Goal: Check status: Check status

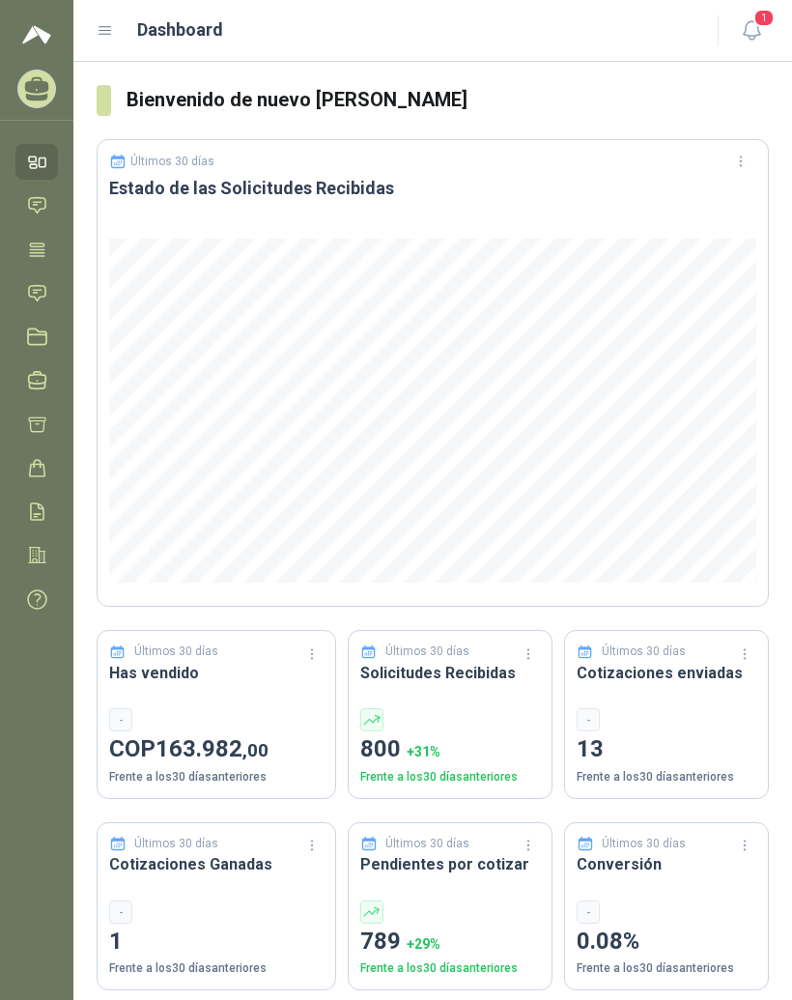
click at [107, 32] on icon at bounding box center [105, 30] width 17 height 17
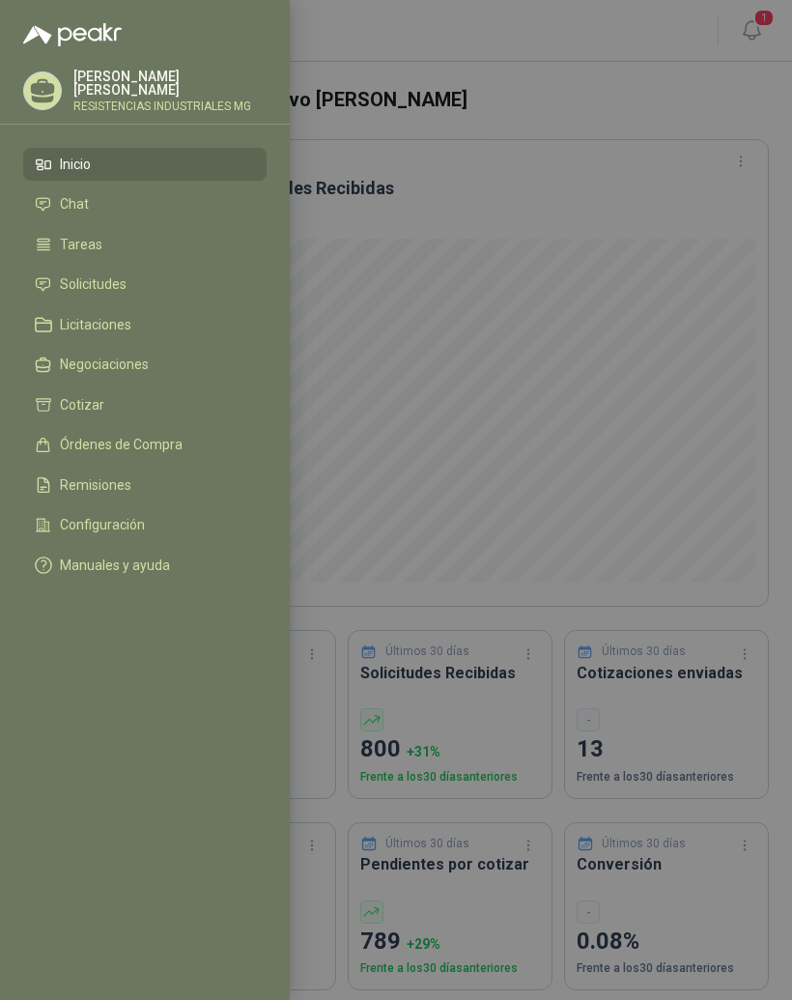
click at [80, 283] on span "Solicitudes" at bounding box center [93, 283] width 67 height 15
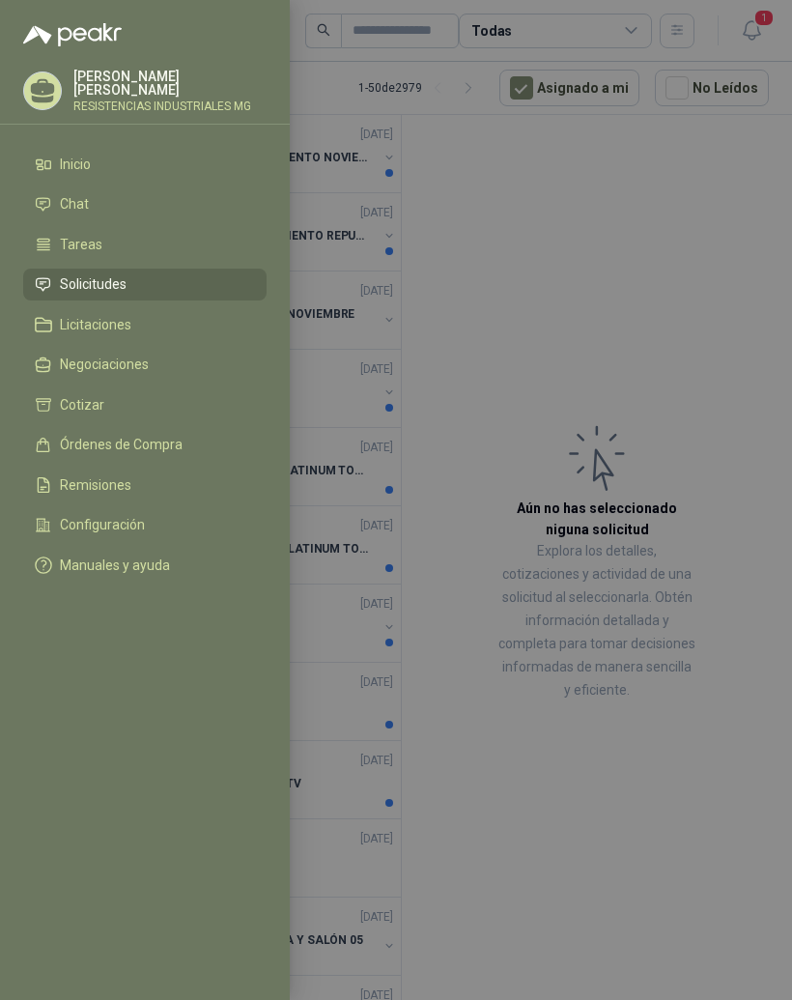
click at [733, 342] on div at bounding box center [396, 500] width 792 height 1000
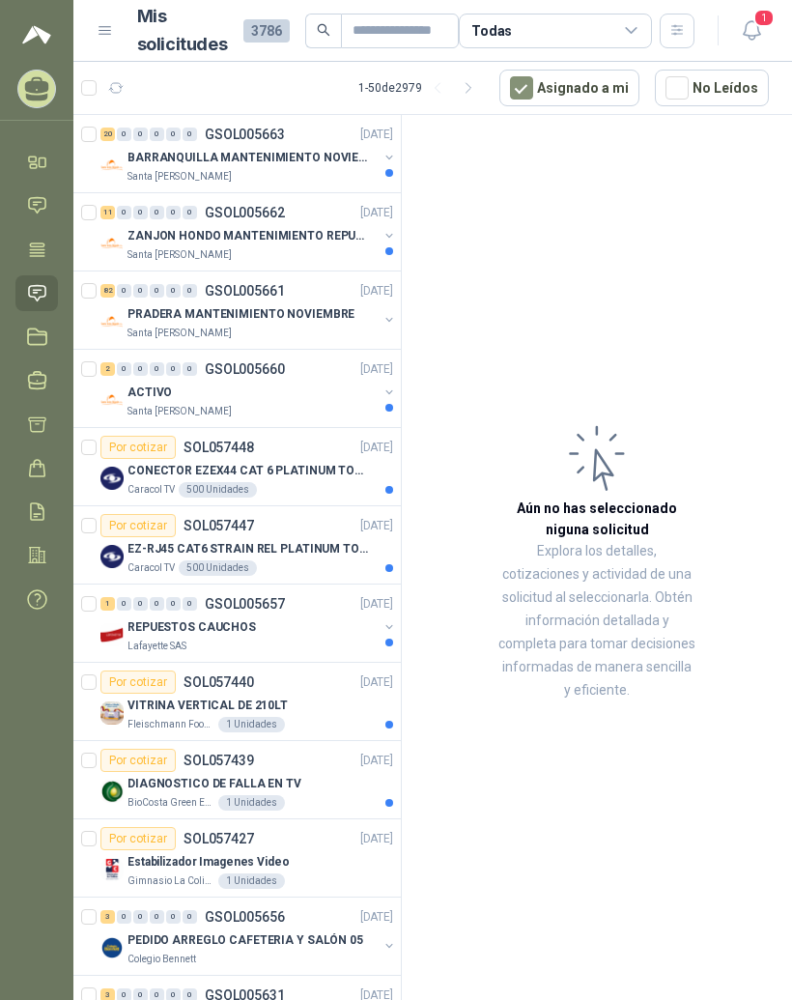
click at [107, 138] on div "20" at bounding box center [107, 135] width 14 height 14
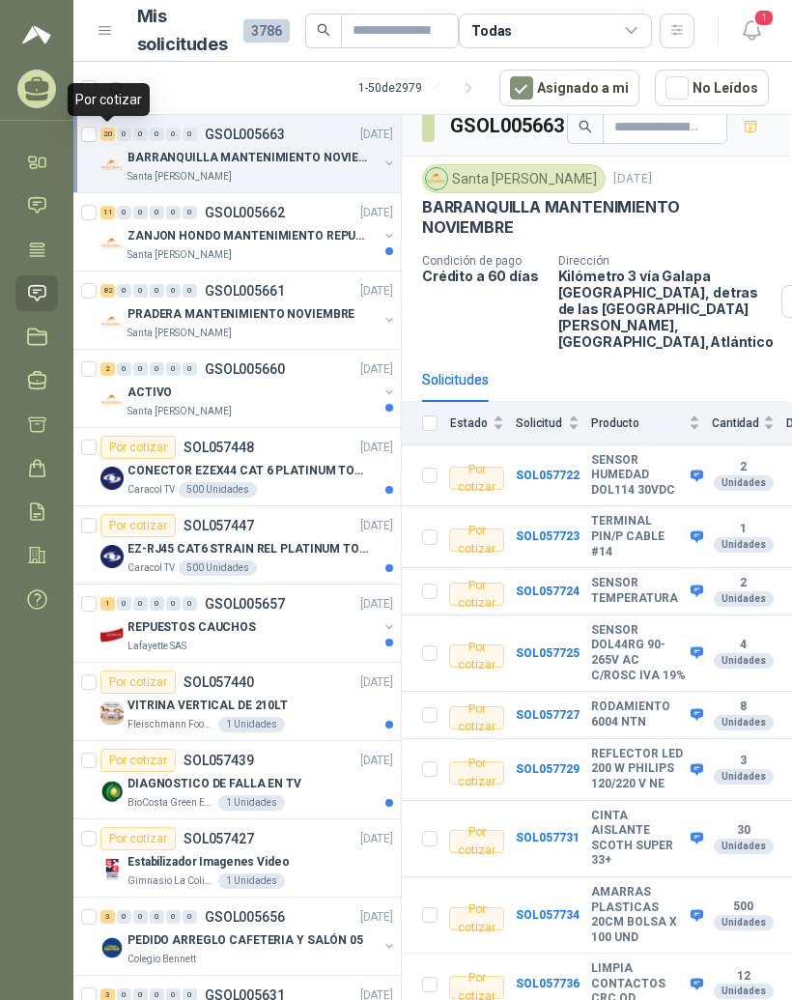
scroll to position [16, 4]
click at [550, 599] on b "SOL057724" at bounding box center [547, 592] width 64 height 14
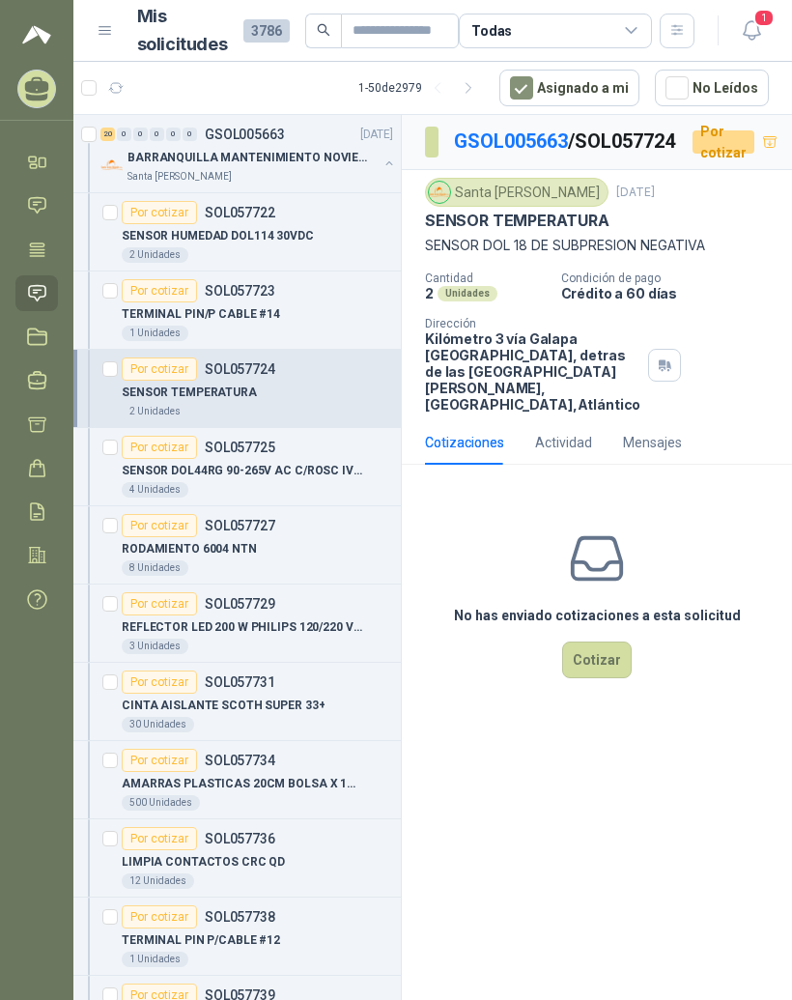
click at [515, 139] on link "GSOL005663" at bounding box center [511, 140] width 114 height 23
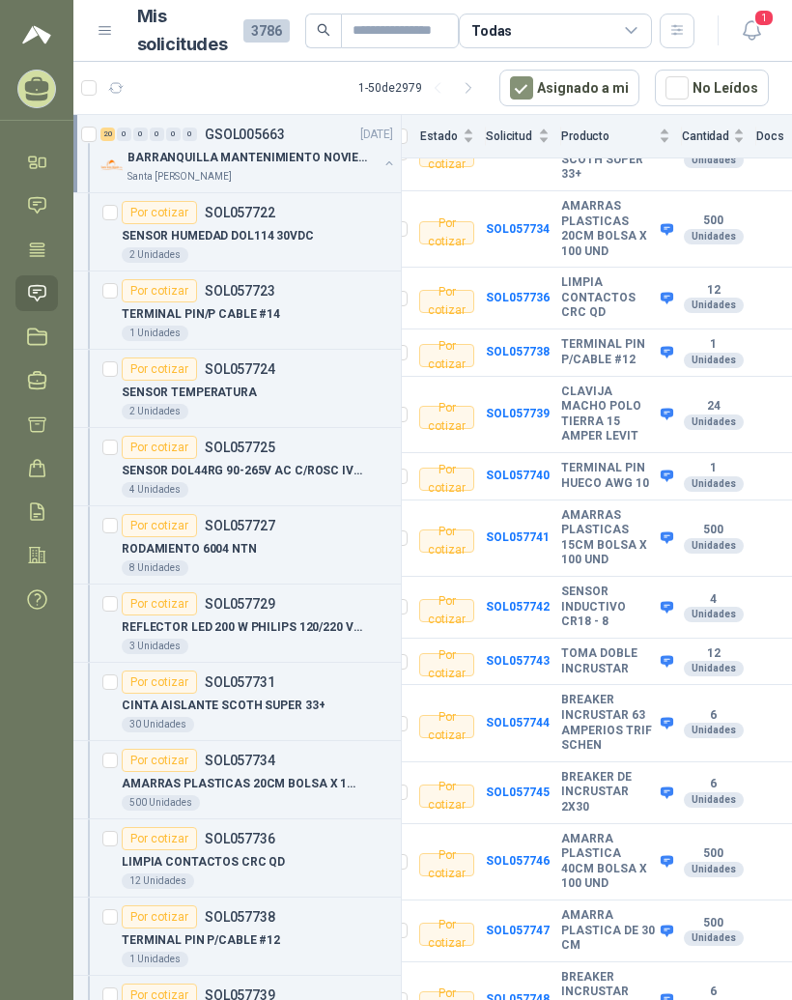
scroll to position [704, 33]
click at [540, 612] on b "SOL057742" at bounding box center [518, 606] width 64 height 14
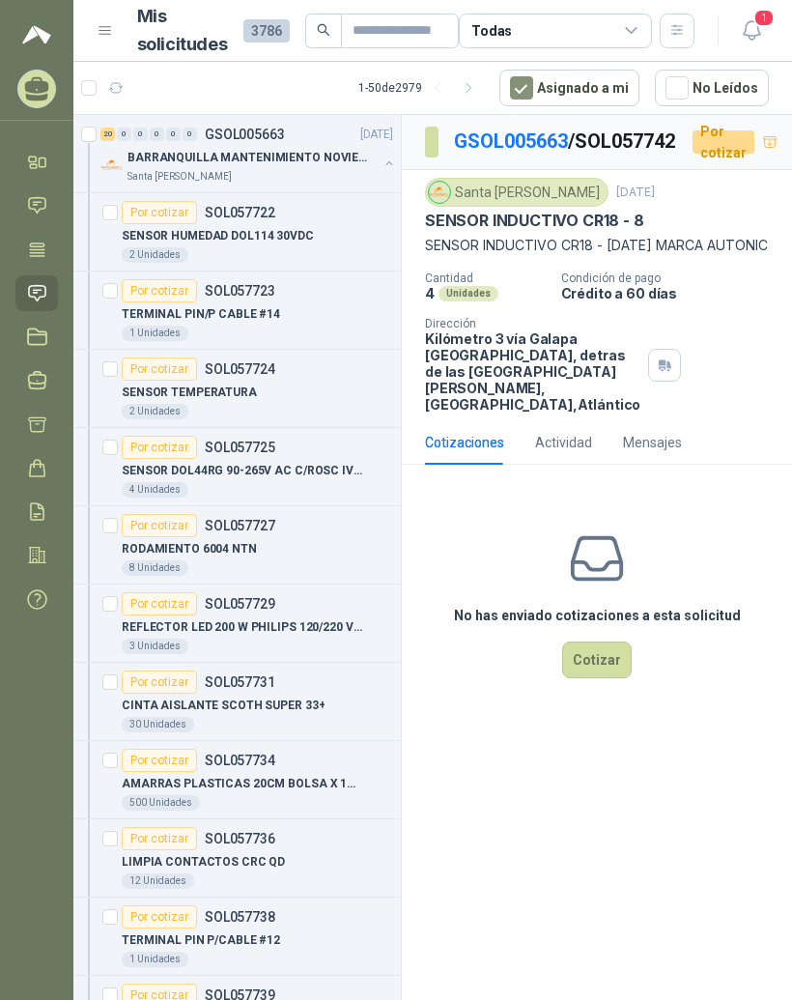
click at [536, 140] on link "GSOL005663" at bounding box center [511, 140] width 114 height 23
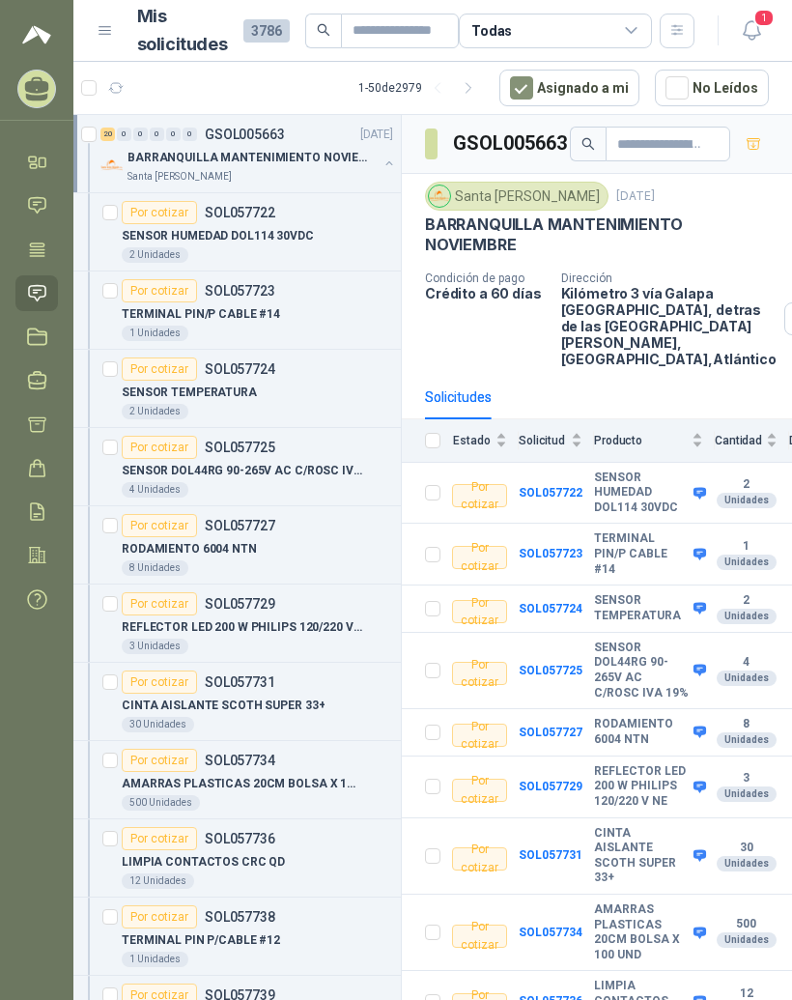
click at [635, 492] on b "SENSOR HUMEDAD DOL114 30VDC" at bounding box center [641, 492] width 95 height 45
click at [569, 493] on b "SOL057722" at bounding box center [551, 493] width 64 height 14
